Goal: Information Seeking & Learning: Learn about a topic

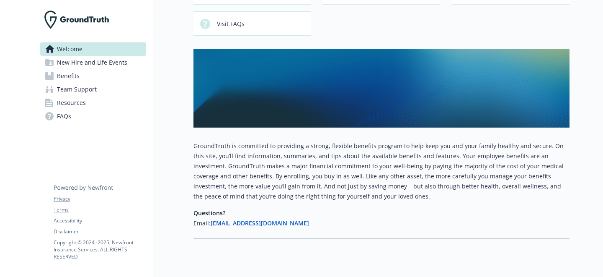
scroll to position [101, 0]
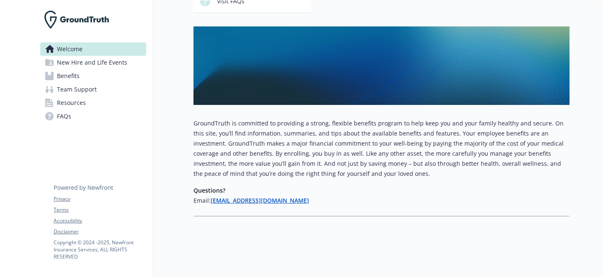
click at [70, 79] on span "Benefits" at bounding box center [68, 75] width 23 height 13
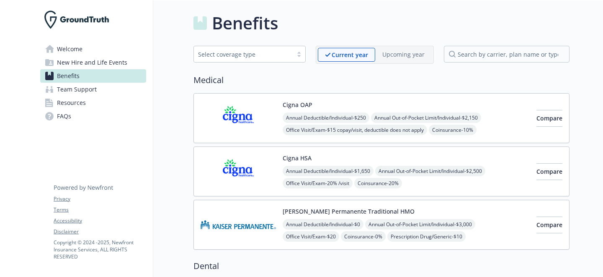
click at [68, 101] on span "Resources" at bounding box center [71, 102] width 29 height 13
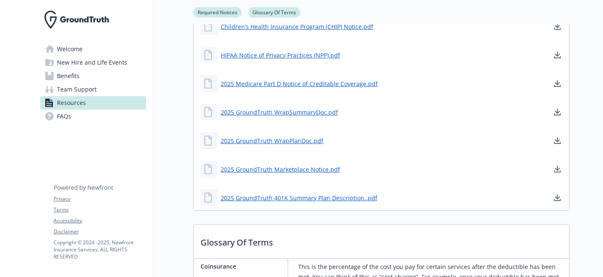
scroll to position [720, 0]
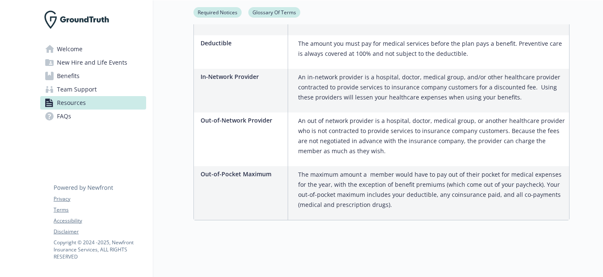
click at [67, 109] on span "FAQs" at bounding box center [64, 115] width 14 height 13
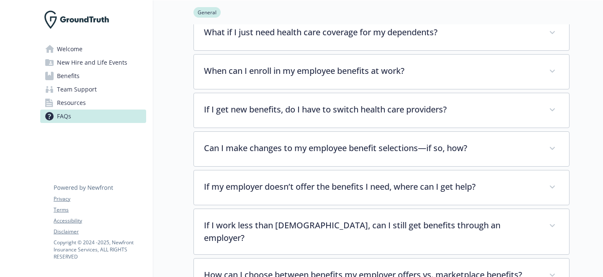
scroll to position [48, 0]
